Goal: Navigation & Orientation: Find specific page/section

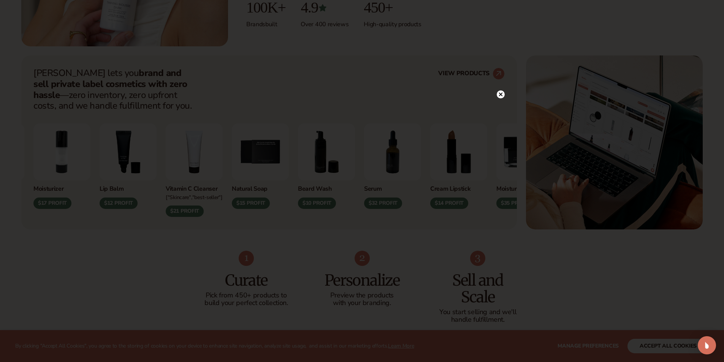
scroll to position [266, 0]
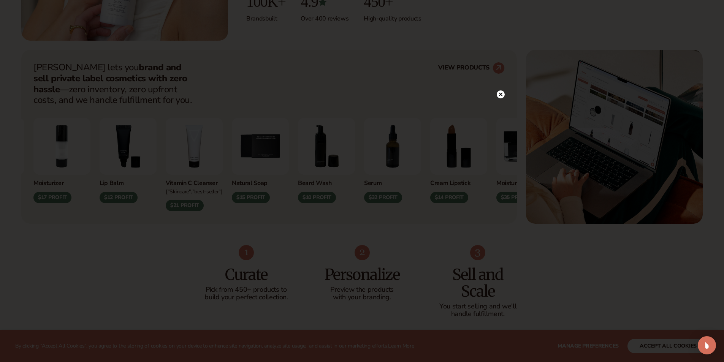
click at [503, 95] on circle at bounding box center [501, 94] width 8 height 8
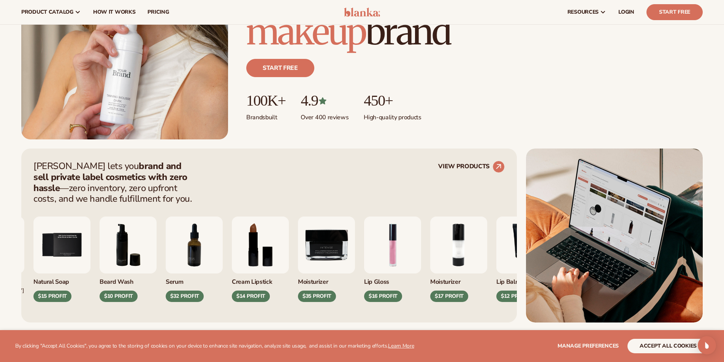
scroll to position [152, 0]
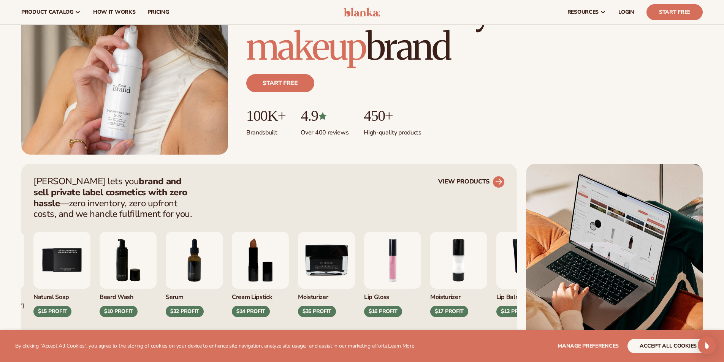
click at [495, 182] on circle at bounding box center [498, 182] width 17 height 17
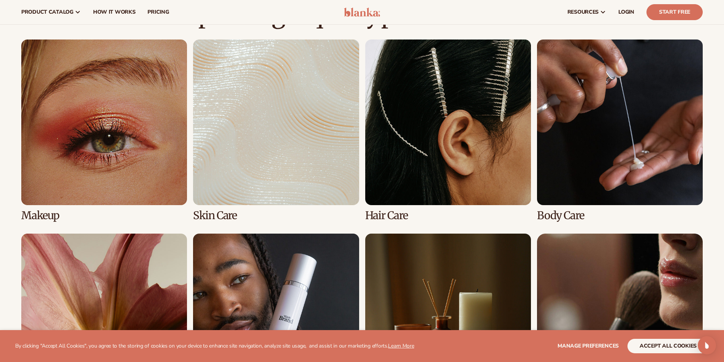
scroll to position [532, 0]
click at [131, 159] on link "1 / 8" at bounding box center [104, 131] width 166 height 182
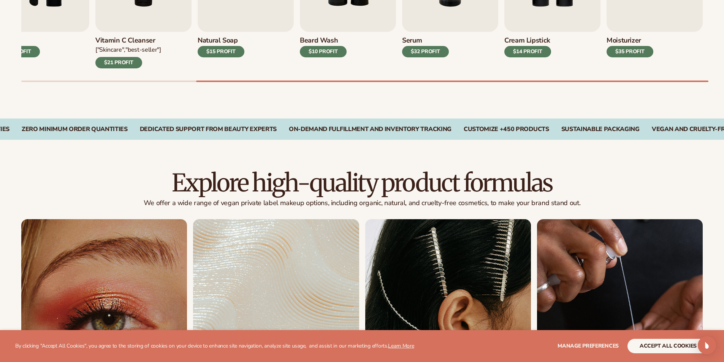
scroll to position [494, 0]
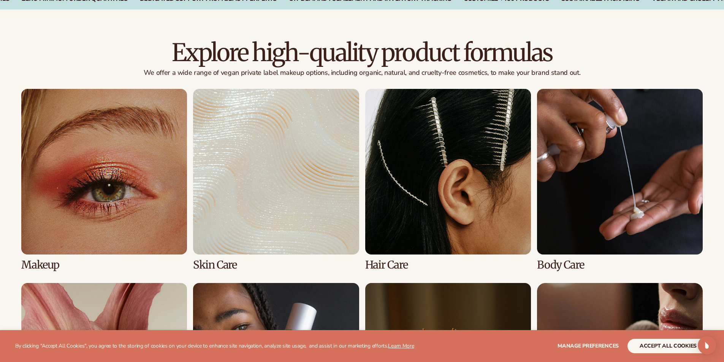
click at [279, 208] on link "2 / 8" at bounding box center [276, 180] width 166 height 182
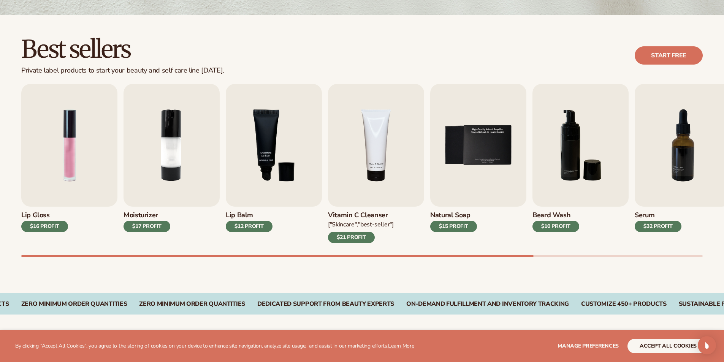
scroll to position [190, 0]
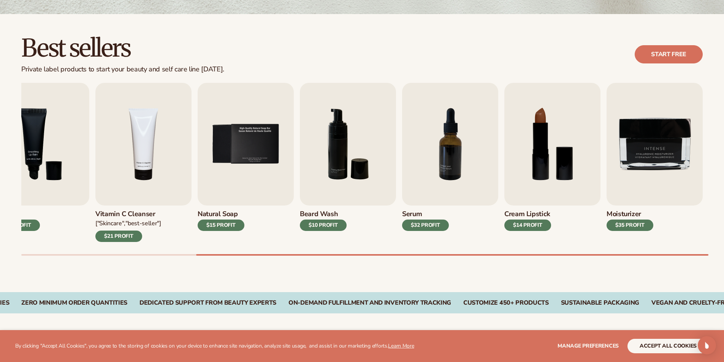
click at [474, 259] on div "Best sellers Private label products to start your beauty and self care line [DA…" at bounding box center [362, 153] width 724 height 278
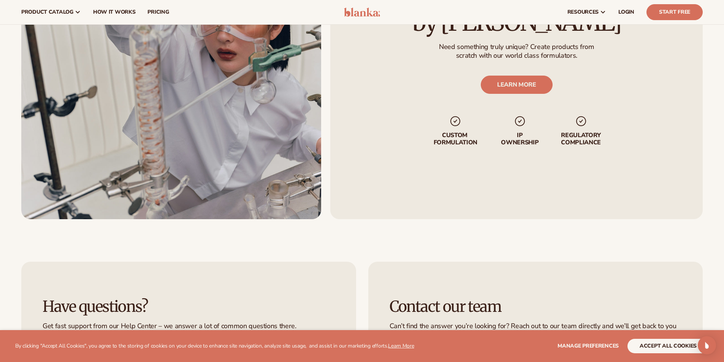
scroll to position [1107, 0]
